Goal: Browse casually

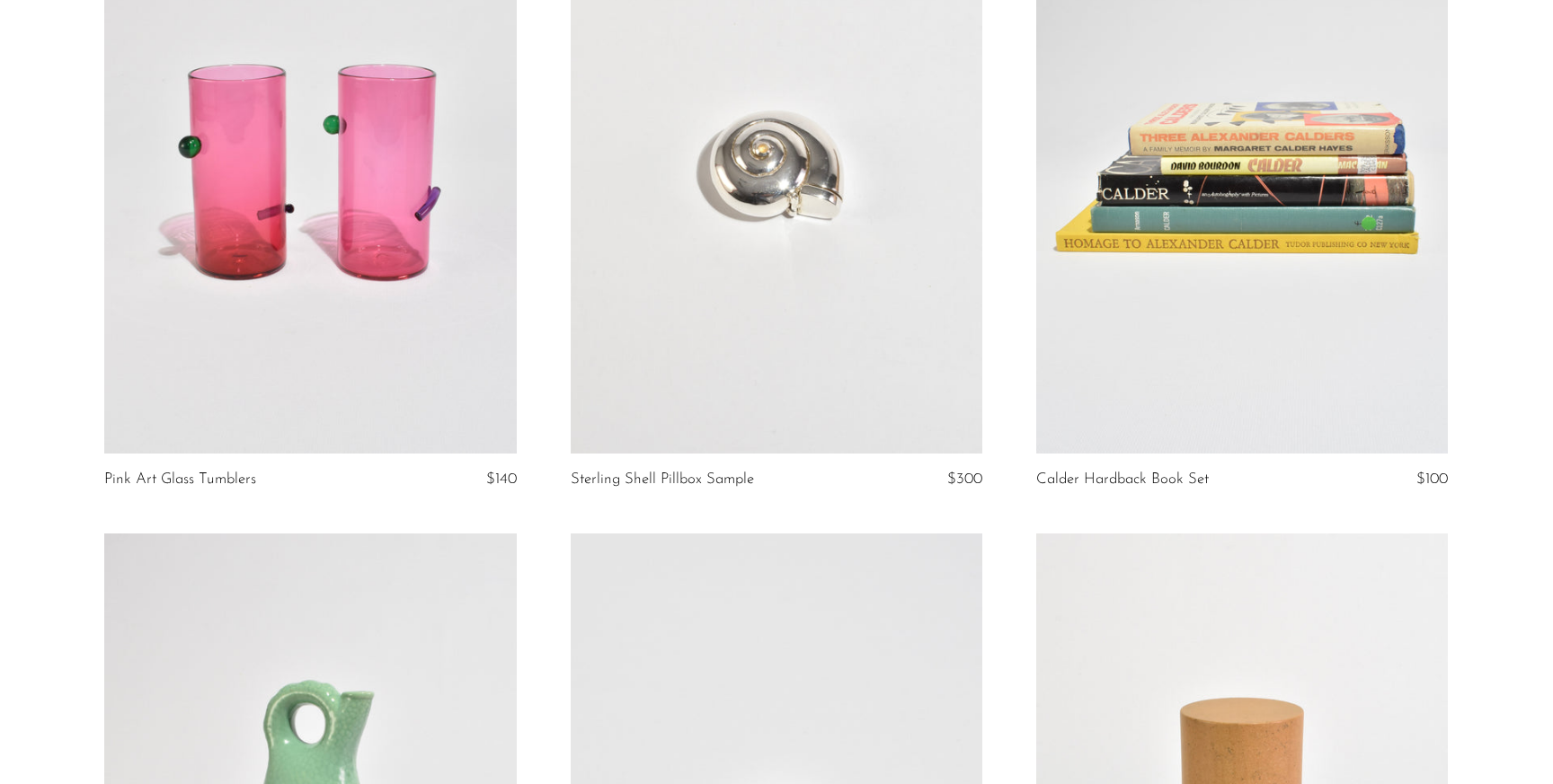
scroll to position [303, 0]
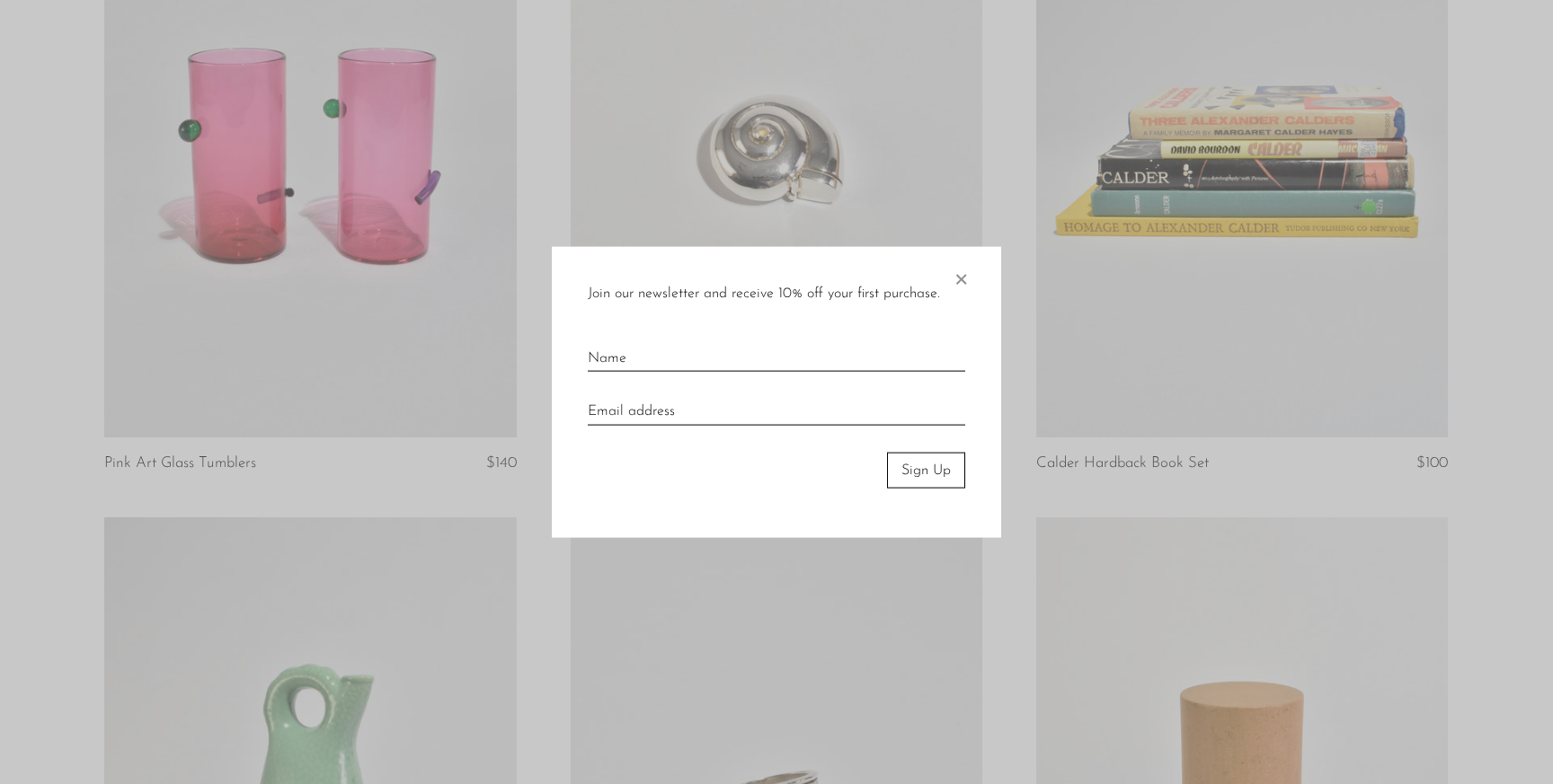
click at [957, 276] on span "×" at bounding box center [961, 274] width 18 height 57
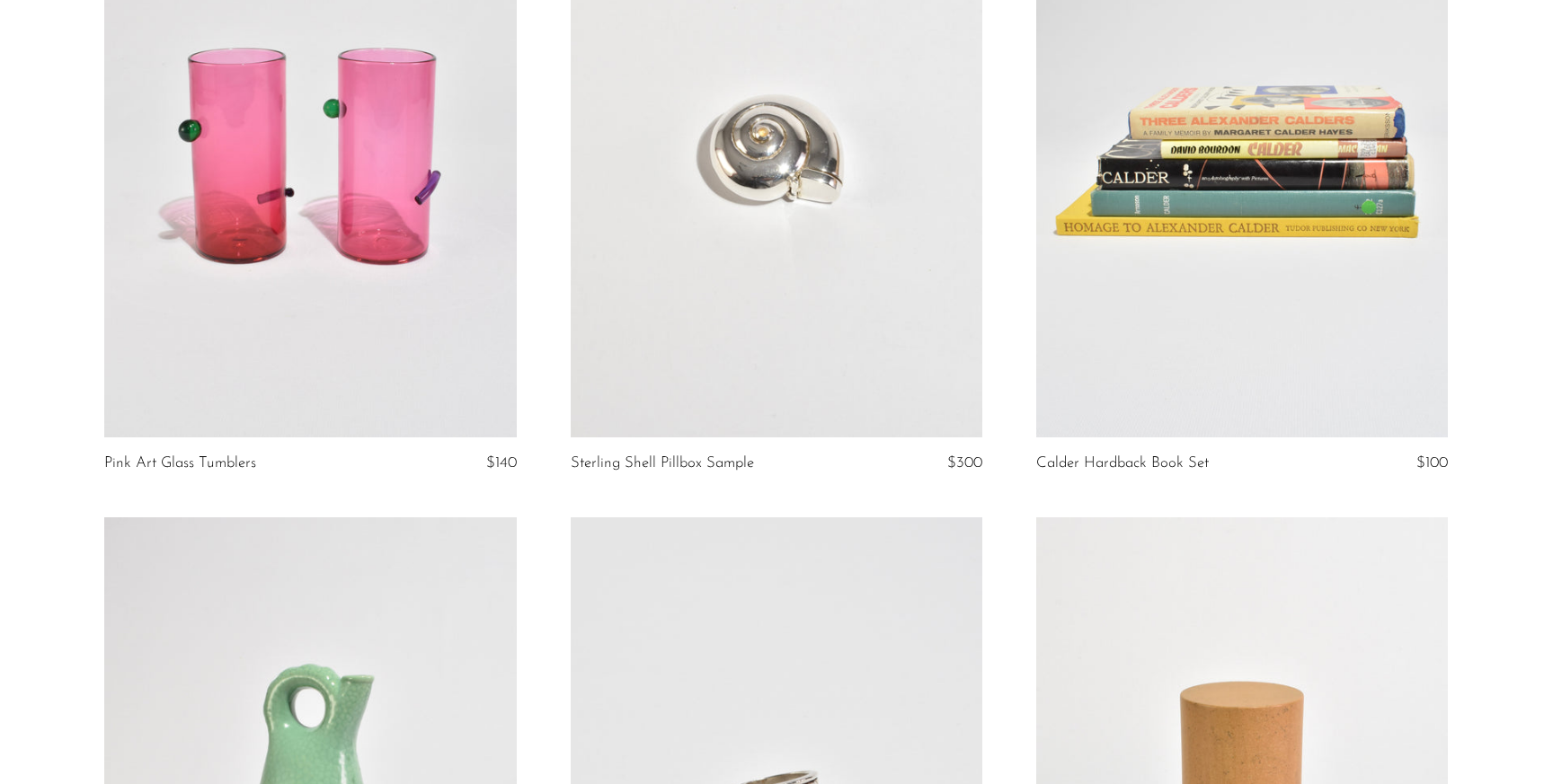
click at [791, 240] on link at bounding box center [776, 149] width 412 height 576
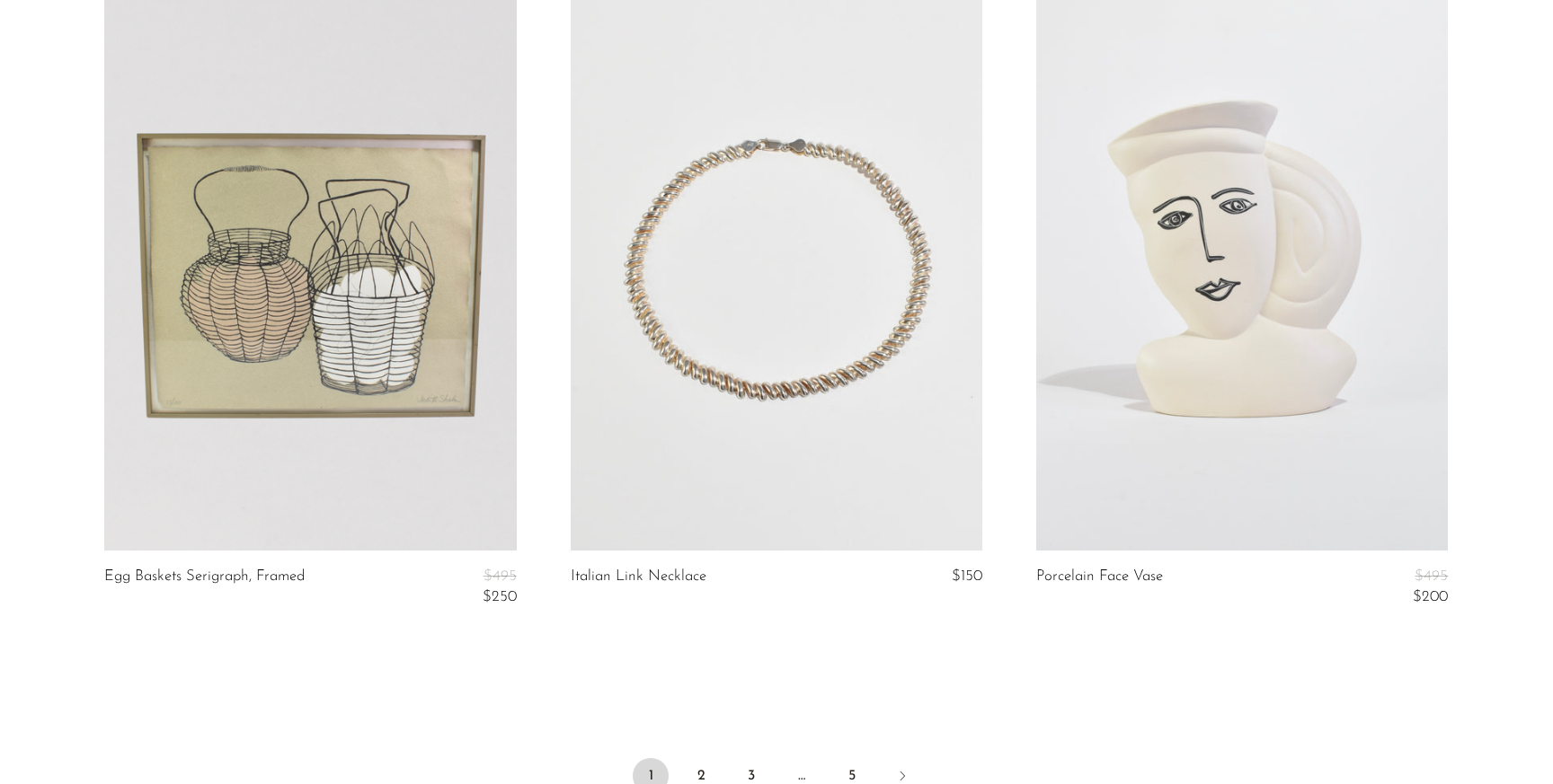
scroll to position [7832, 0]
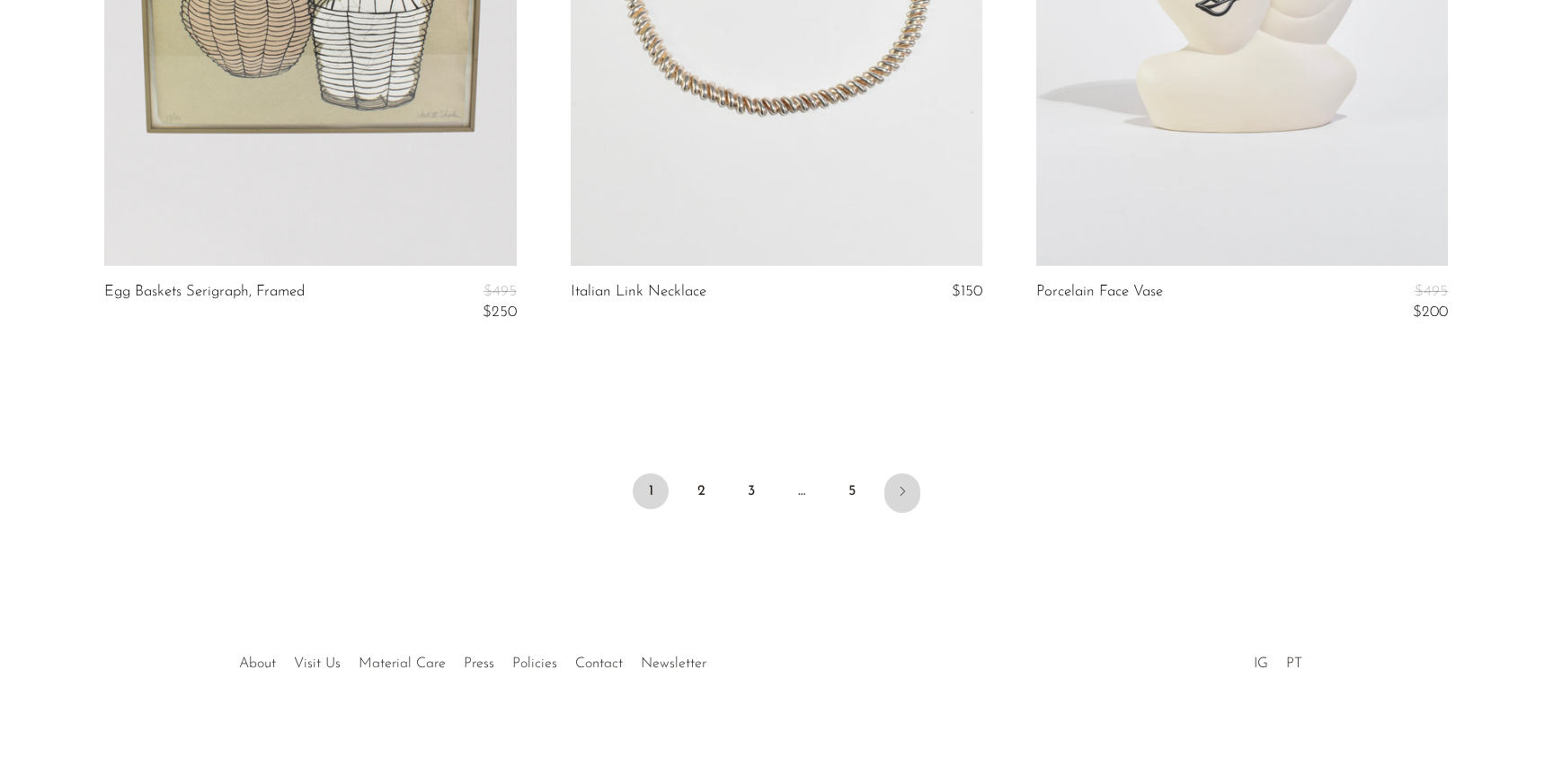
click at [904, 495] on icon "Next" at bounding box center [903, 492] width 15 height 15
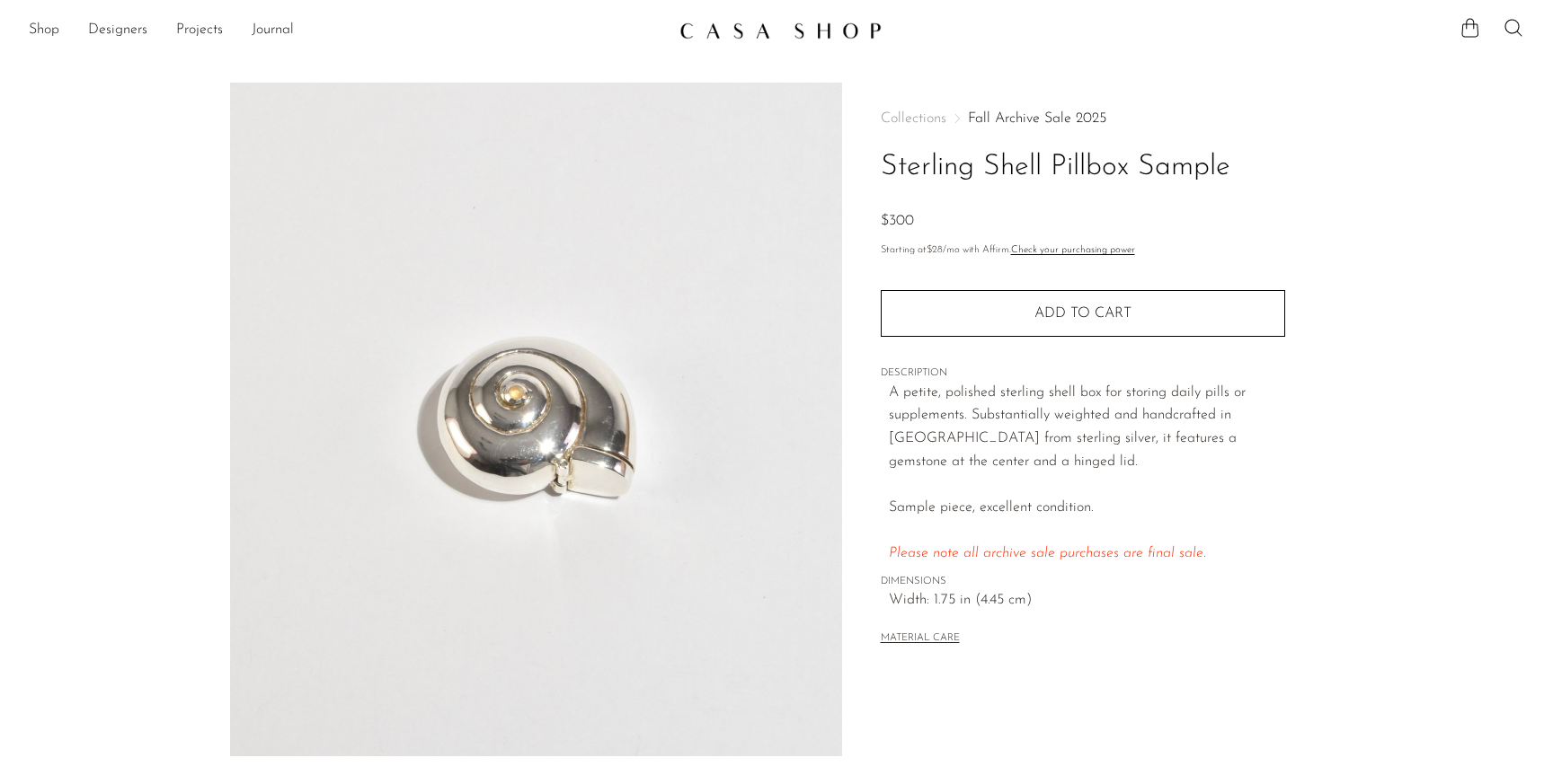
click at [1401, 232] on section "Sterling Shell Pillbox Sample $300" at bounding box center [776, 505] width 1553 height 846
click at [1418, 285] on section "Sterling Shell Pillbox Sample $300" at bounding box center [776, 505] width 1553 height 846
click at [1426, 335] on section "Sterling Shell Pillbox Sample $300" at bounding box center [776, 505] width 1553 height 846
click at [1430, 343] on section "Sterling Shell Pillbox Sample $300" at bounding box center [776, 505] width 1553 height 846
click at [1430, 313] on section "Sterling Shell Pillbox Sample $300" at bounding box center [776, 505] width 1553 height 846
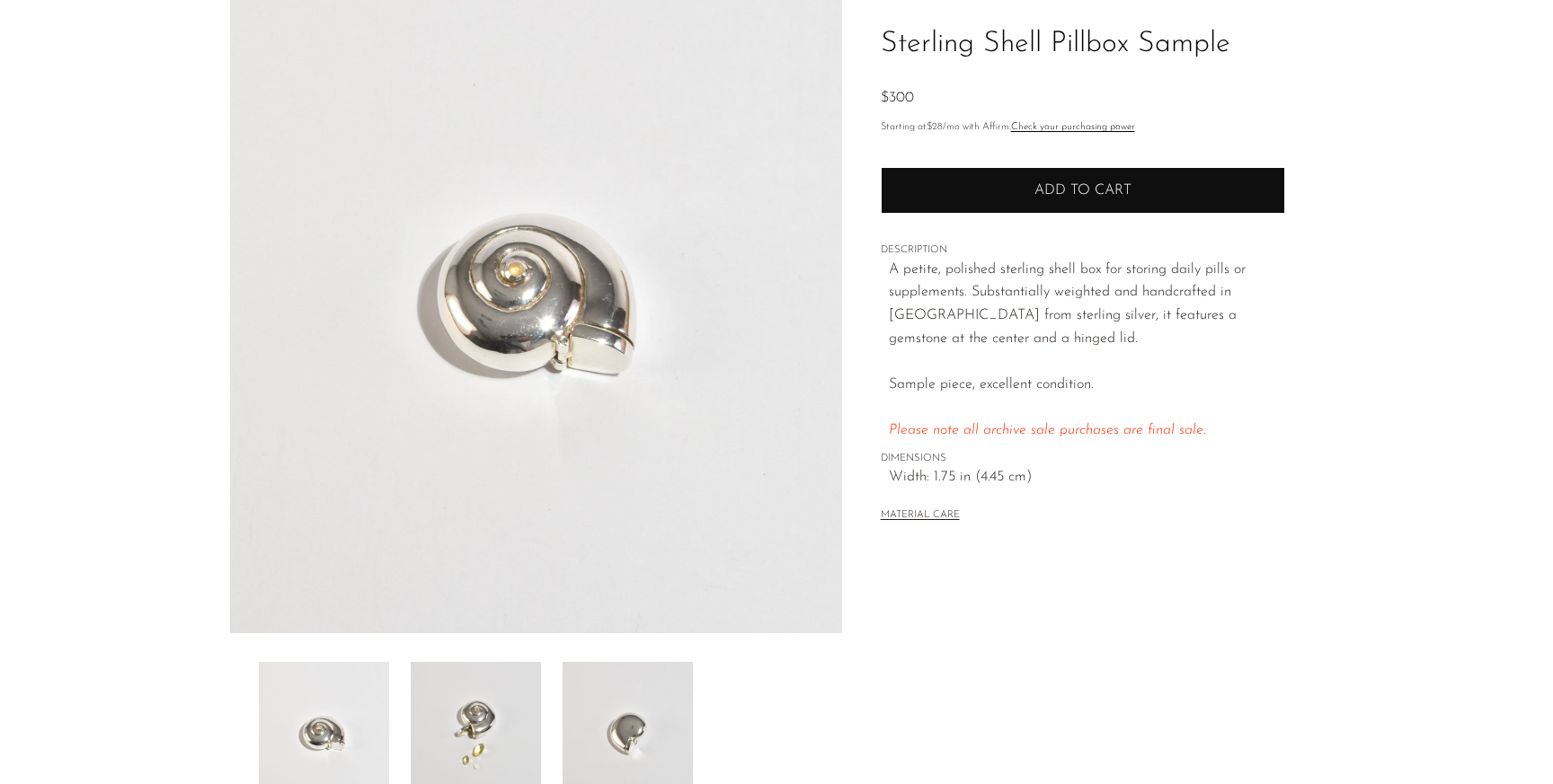
scroll to position [147, 0]
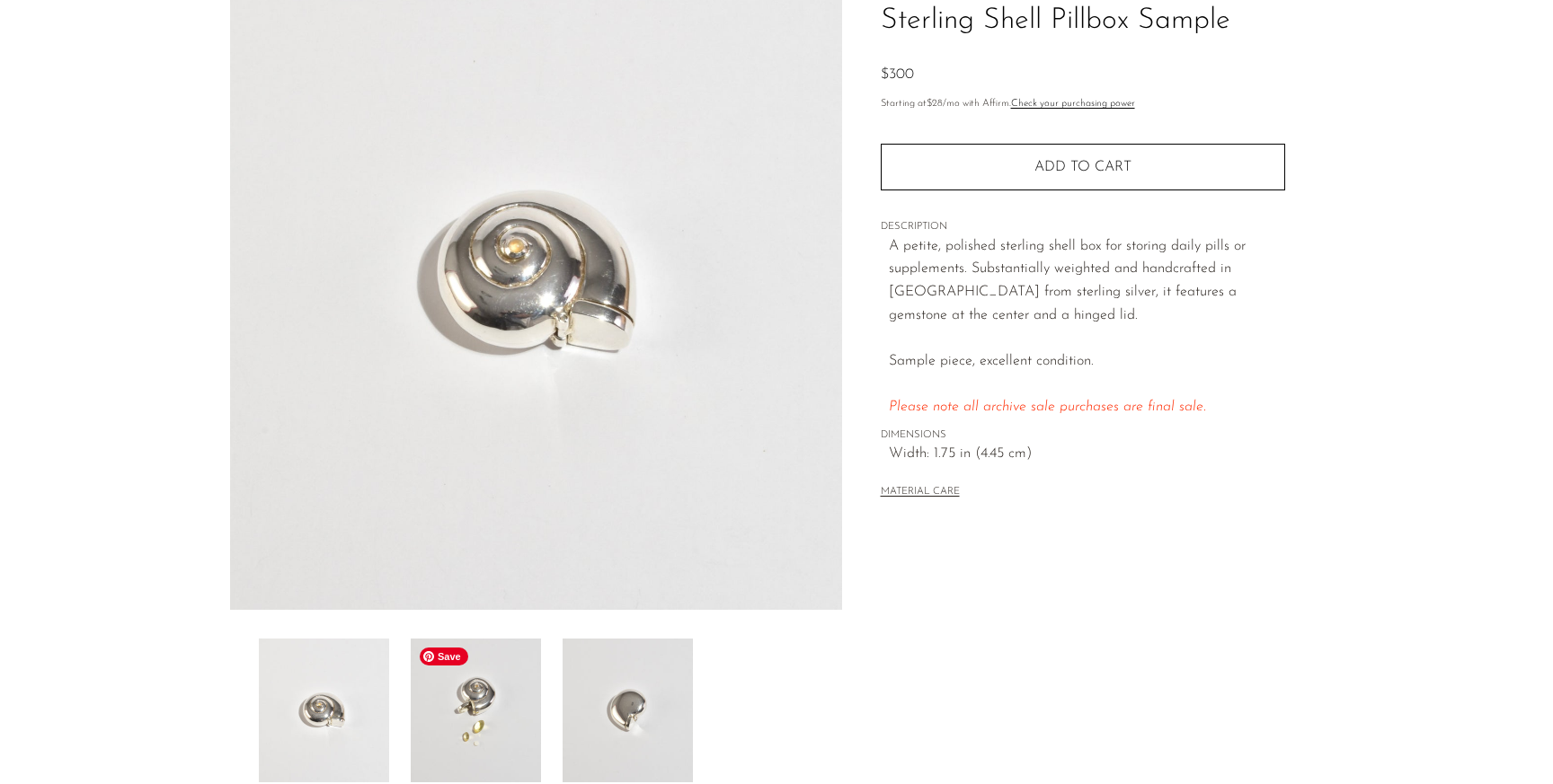
click at [497, 685] on img at bounding box center [475, 710] width 130 height 144
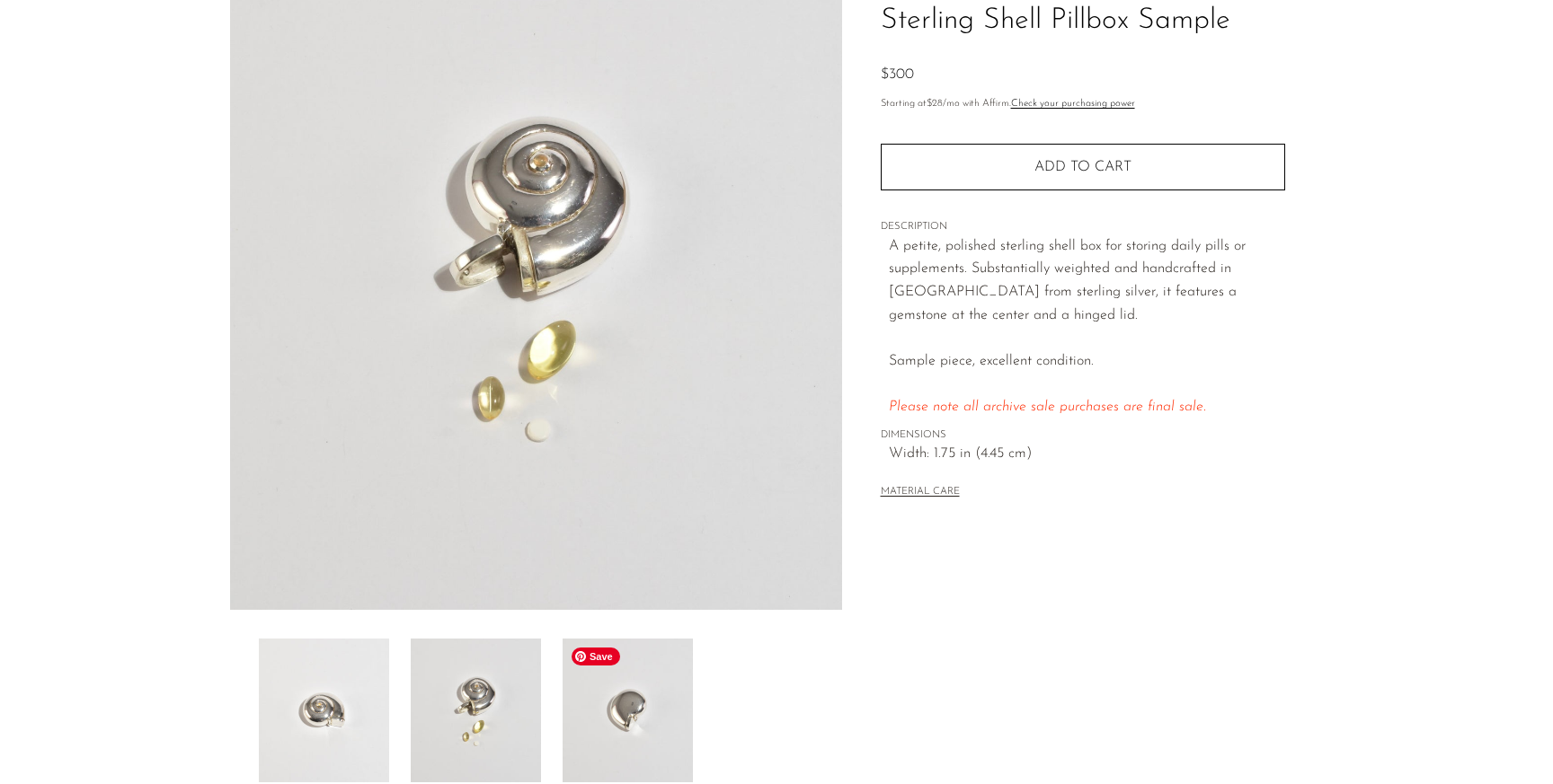
click at [608, 711] on img at bounding box center [628, 710] width 130 height 144
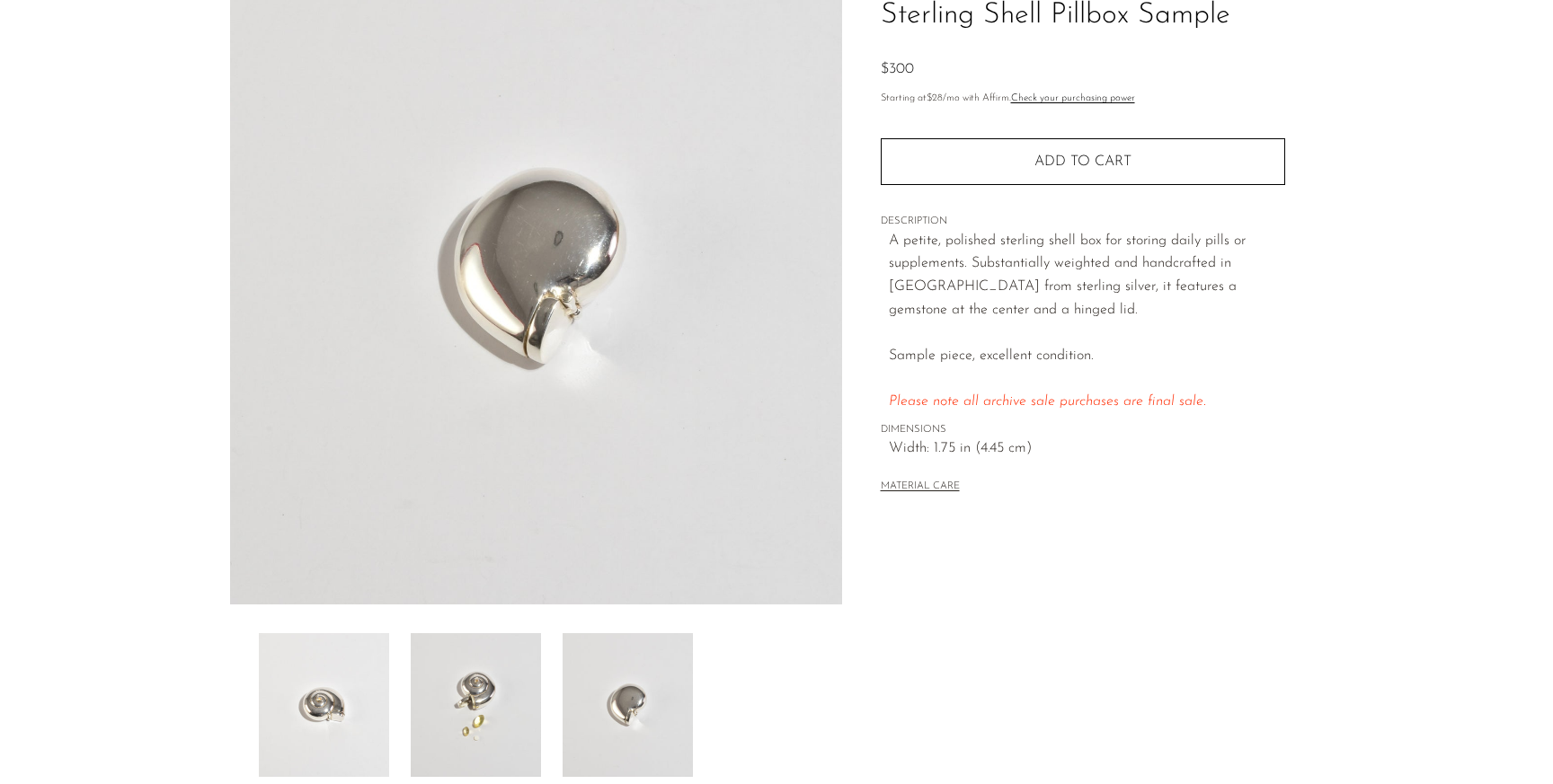
scroll to position [385, 0]
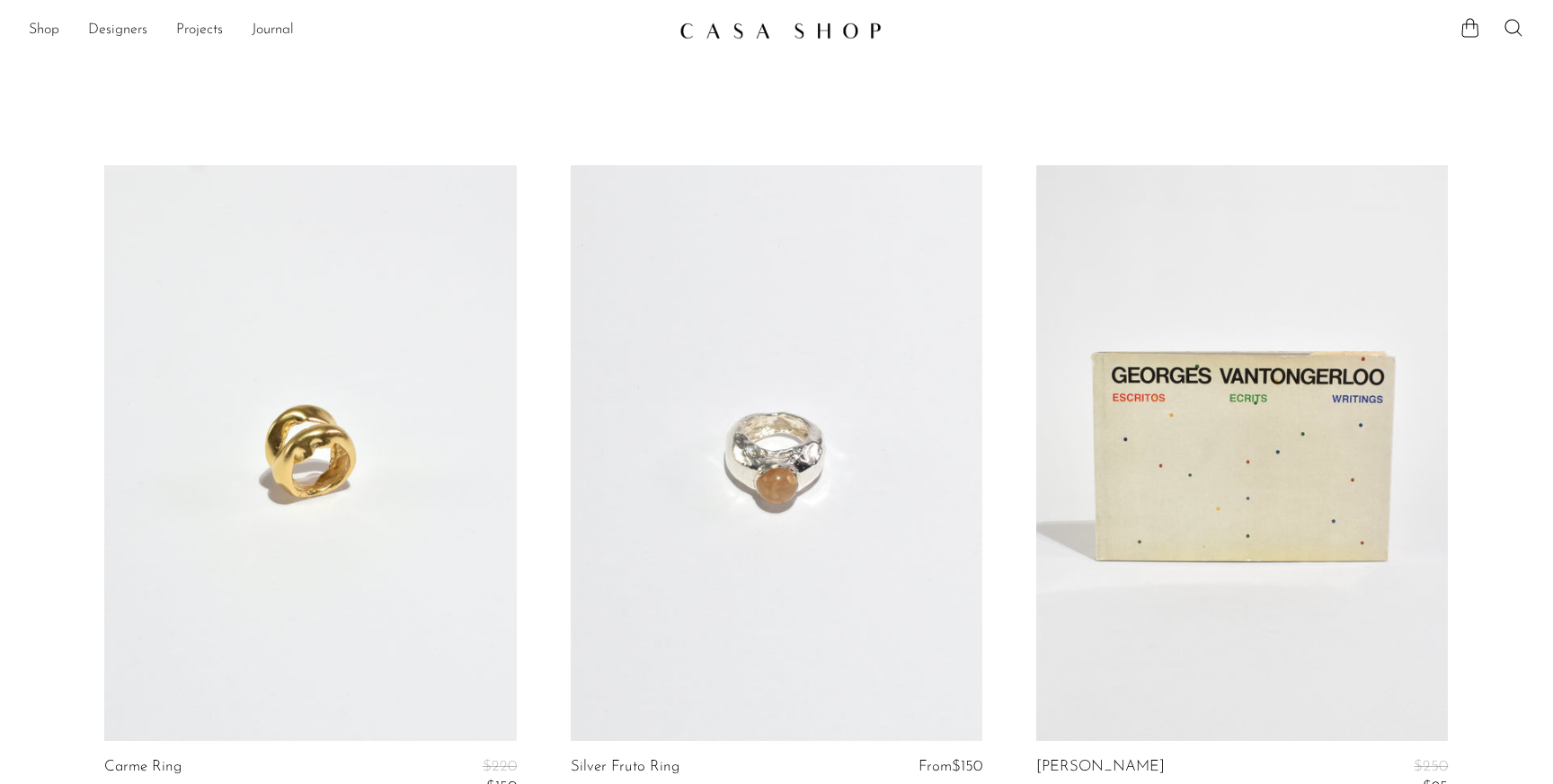
click at [1005, 352] on article "Silver Fruto Ring From $150" at bounding box center [776, 504] width 465 height 677
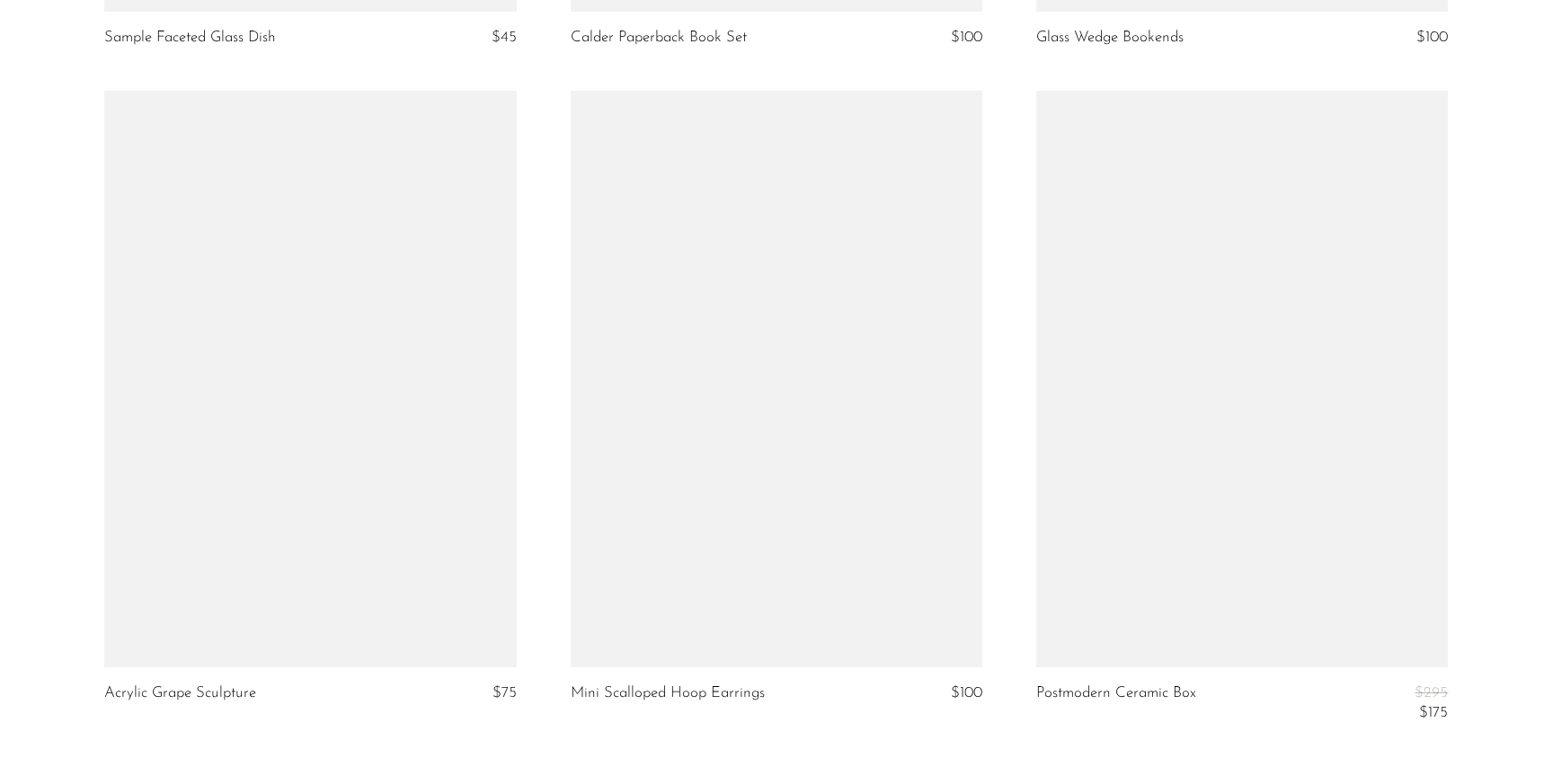
scroll to position [7771, 0]
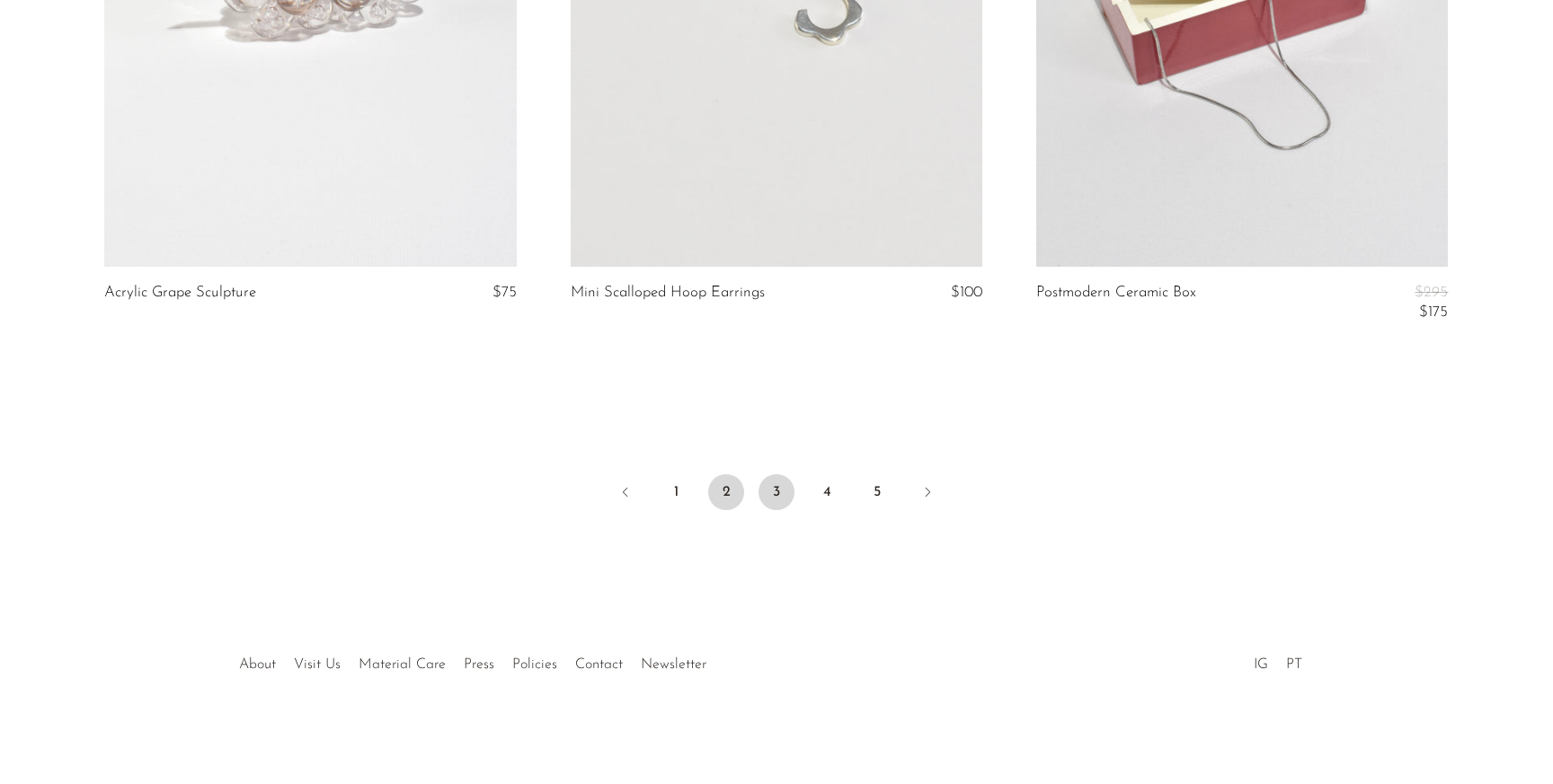
click at [779, 494] on link "3" at bounding box center [776, 492] width 36 height 36
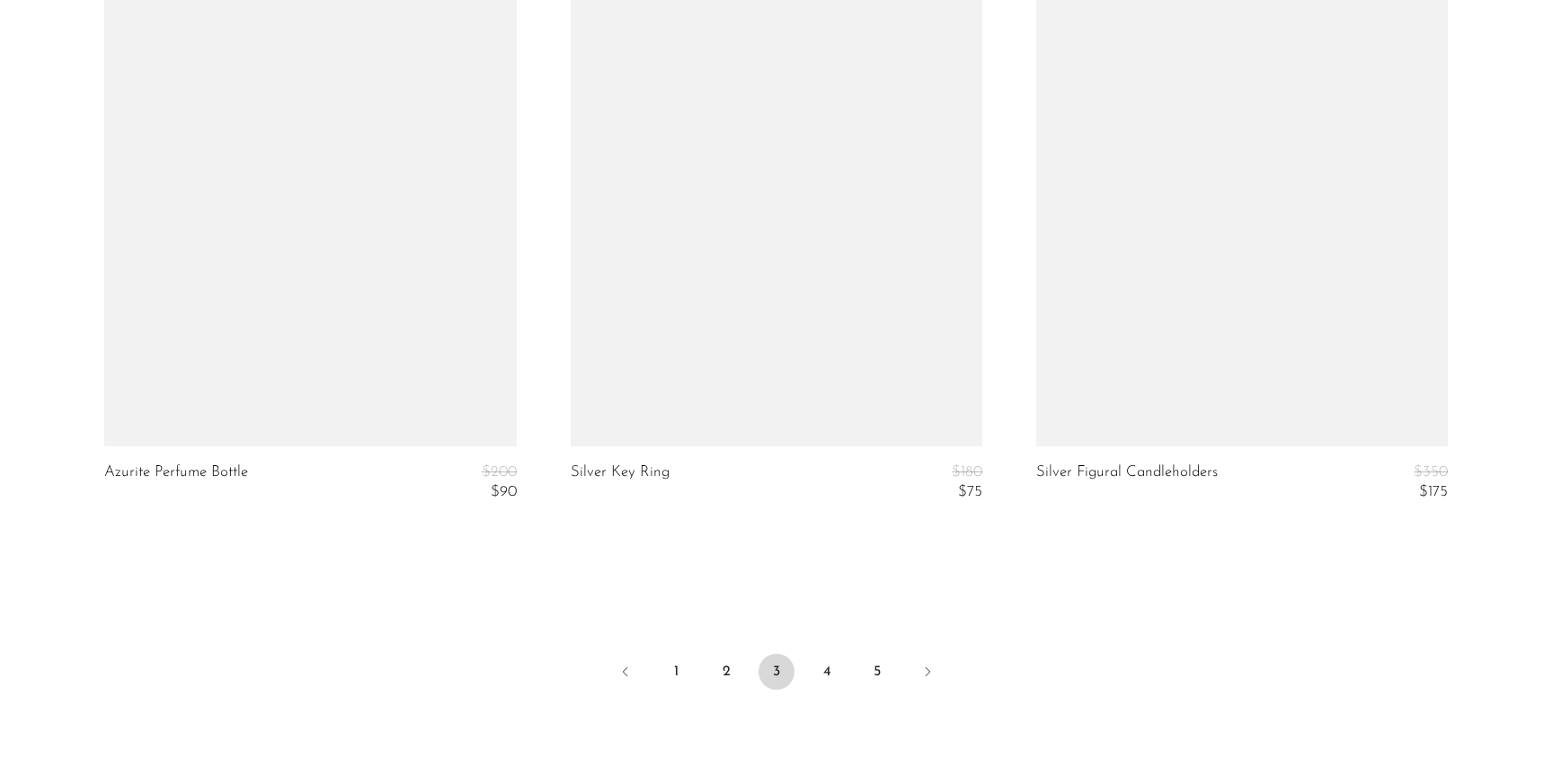
scroll to position [7700, 0]
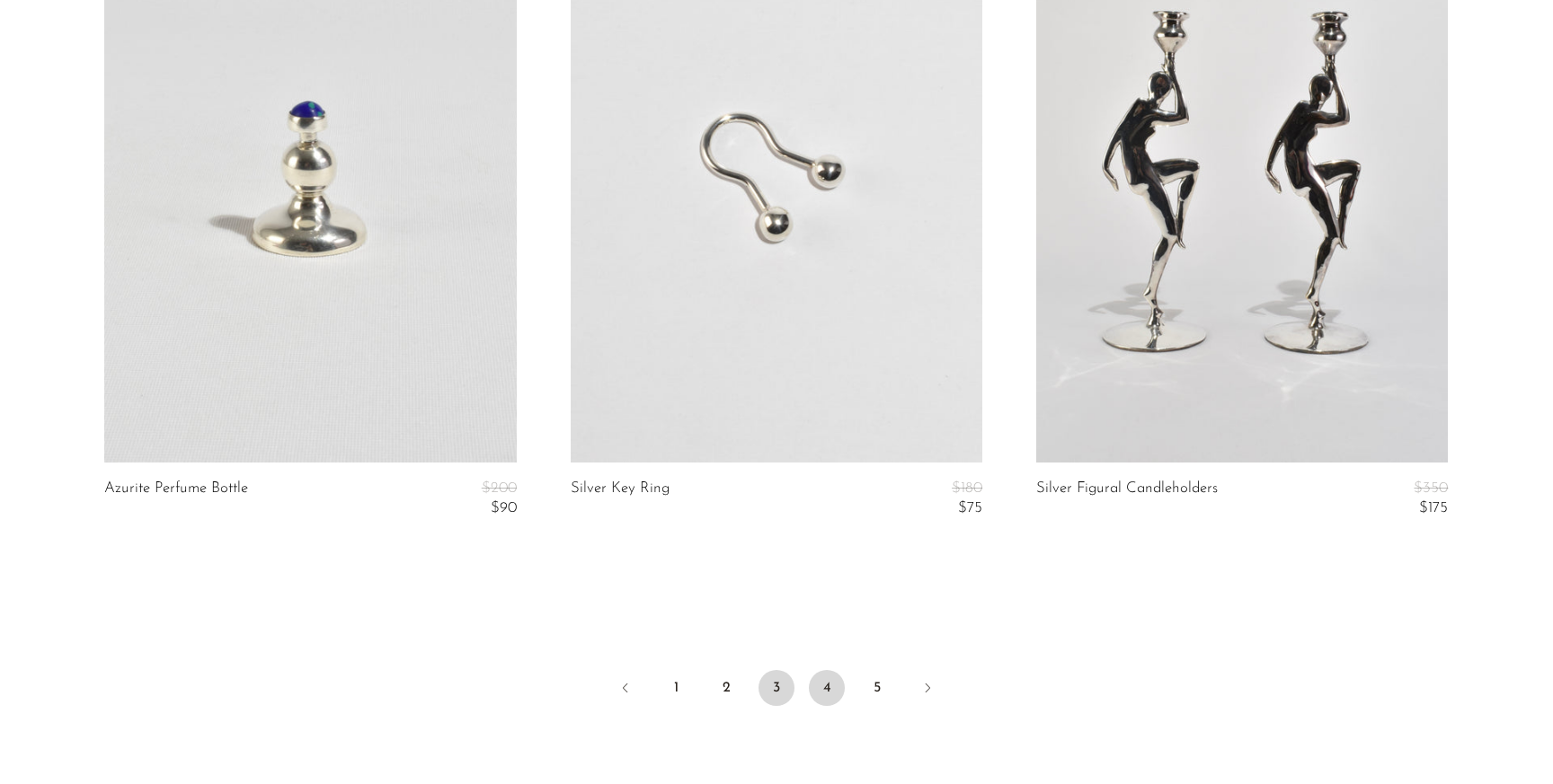
click at [818, 688] on link "4" at bounding box center [826, 687] width 36 height 36
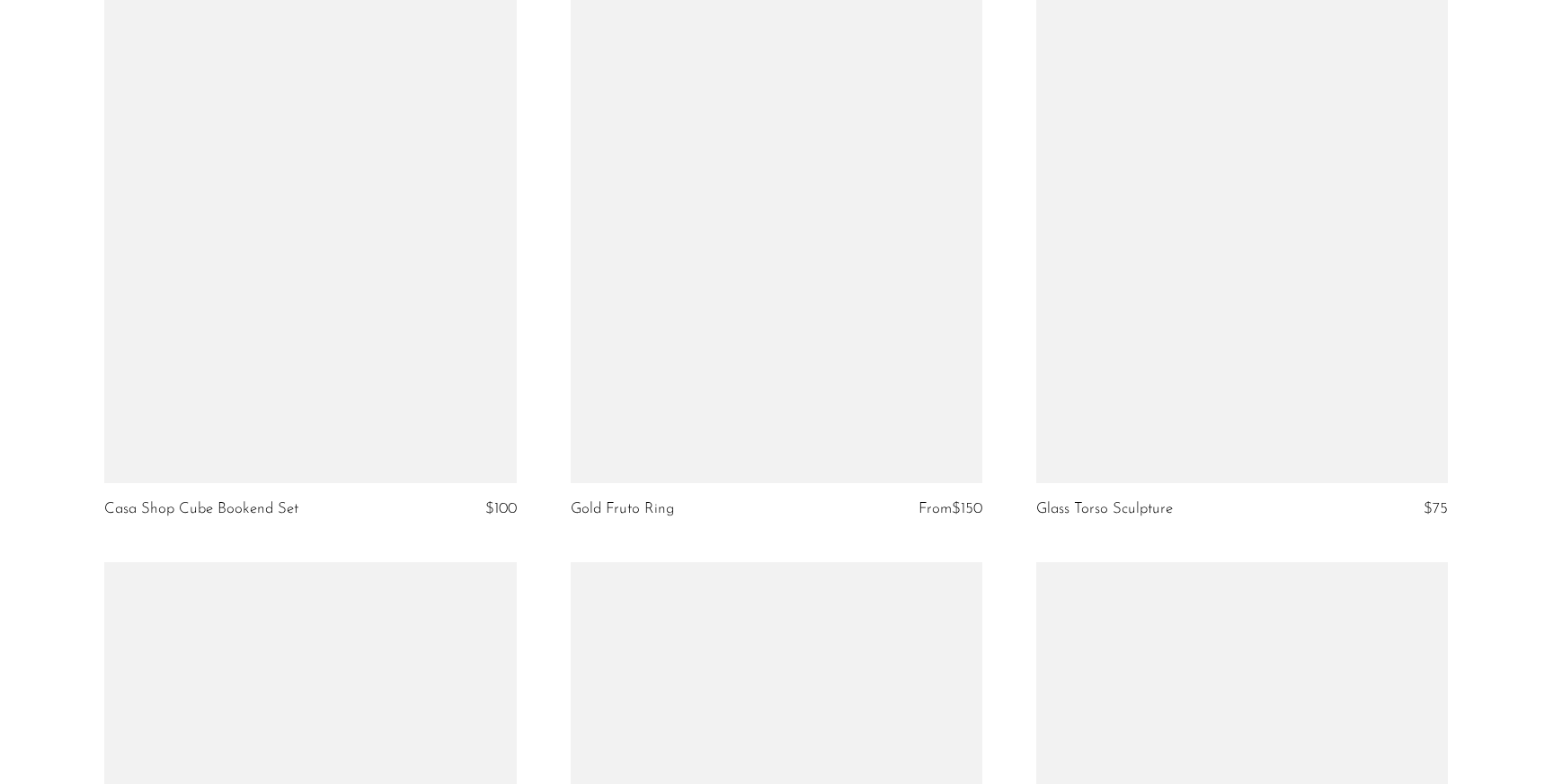
scroll to position [4975, 0]
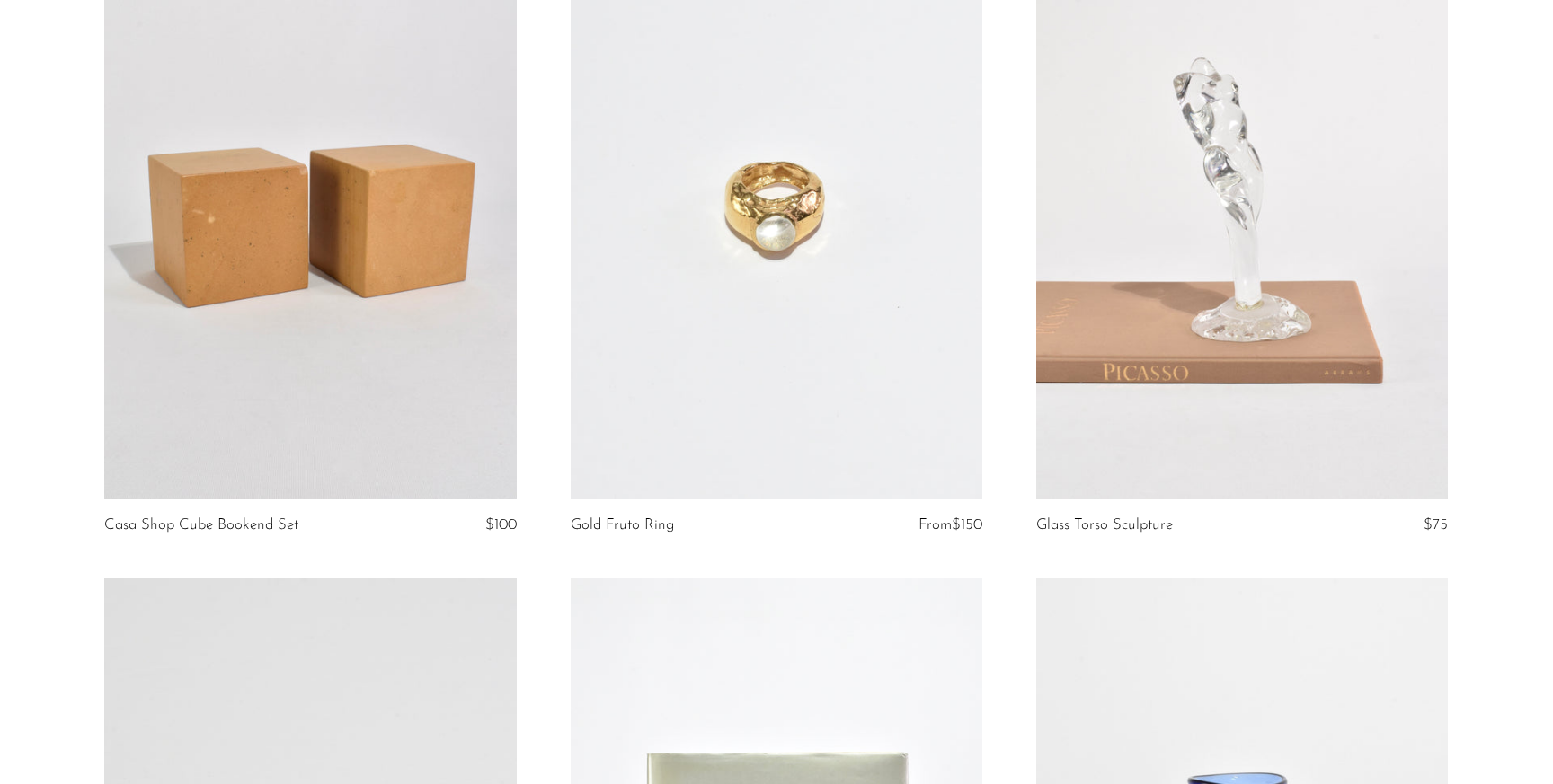
click at [1000, 419] on article "Gold Fruto Ring From $150" at bounding box center [776, 250] width 465 height 656
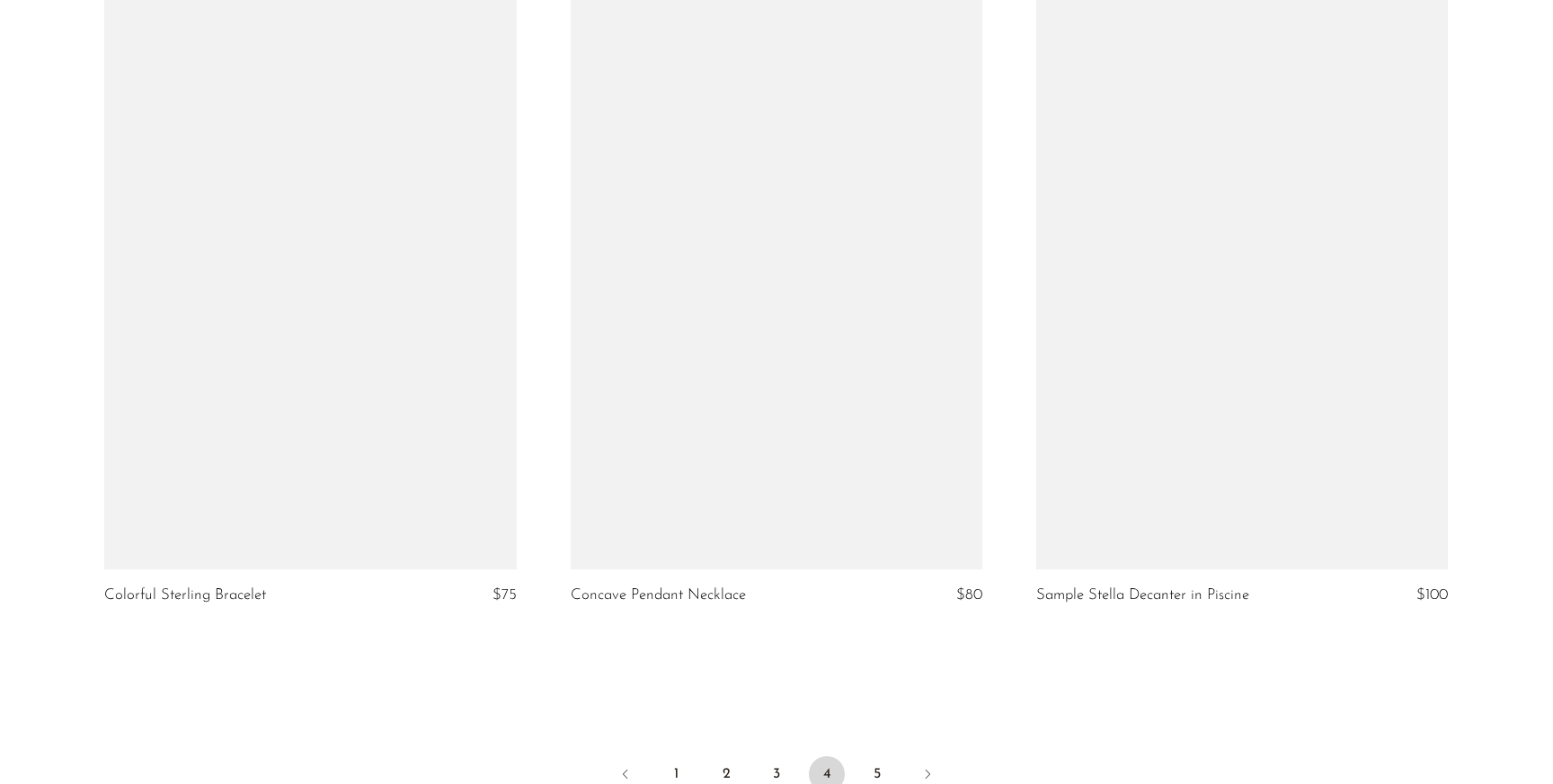
scroll to position [7872, 0]
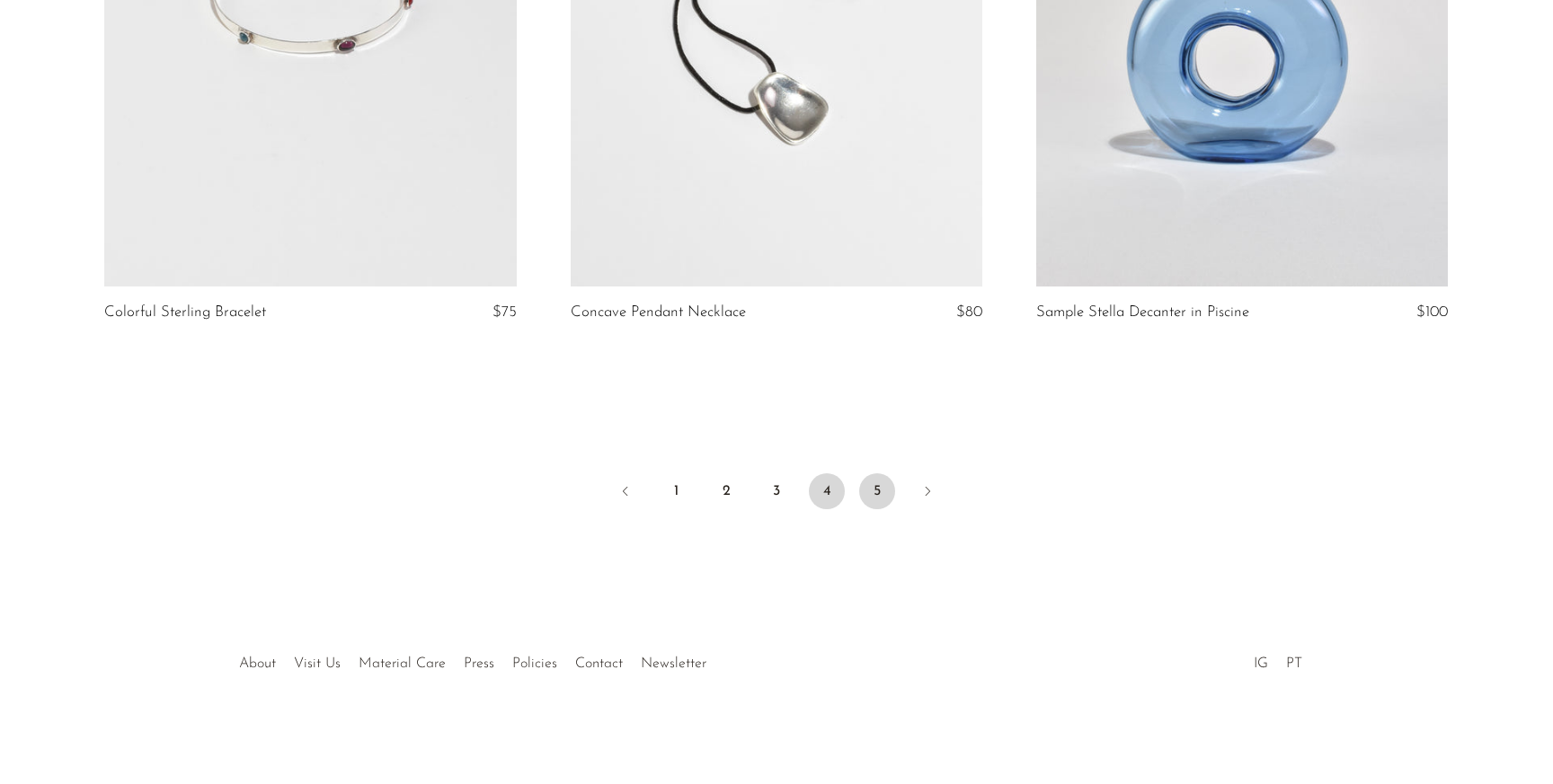
click at [877, 495] on link "5" at bounding box center [876, 491] width 36 height 36
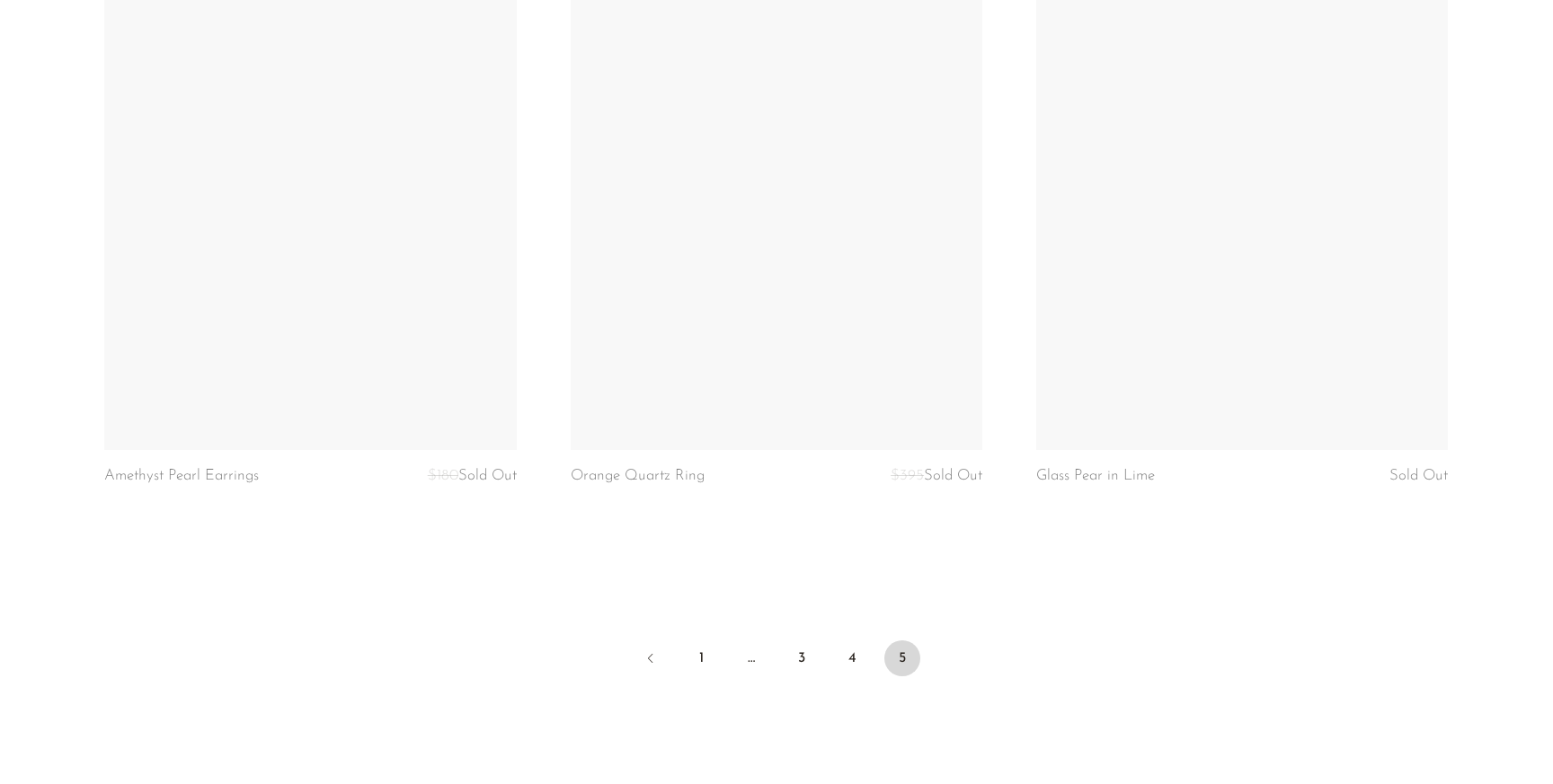
scroll to position [7769, 0]
